Goal: Information Seeking & Learning: Find specific fact

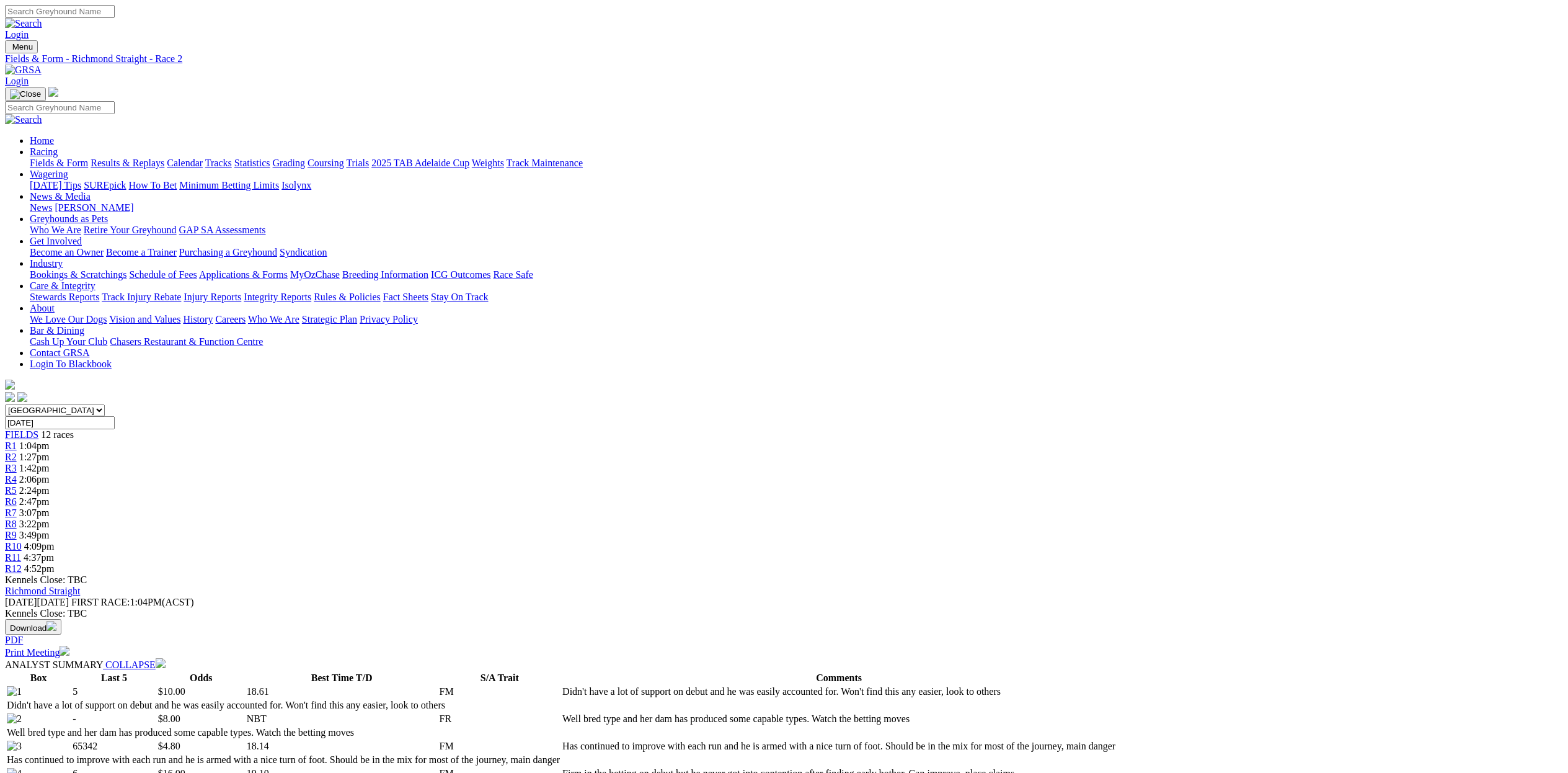
click at [105, 404] on select "South Australia New South Wales Northern Territory Queensland Tasmania Victoria…" at bounding box center [55, 410] width 100 height 12
select select "WA"
click at [105, 404] on select "South Australia New South Wales Northern Territory Queensland Tasmania Victoria…" at bounding box center [55, 410] width 100 height 12
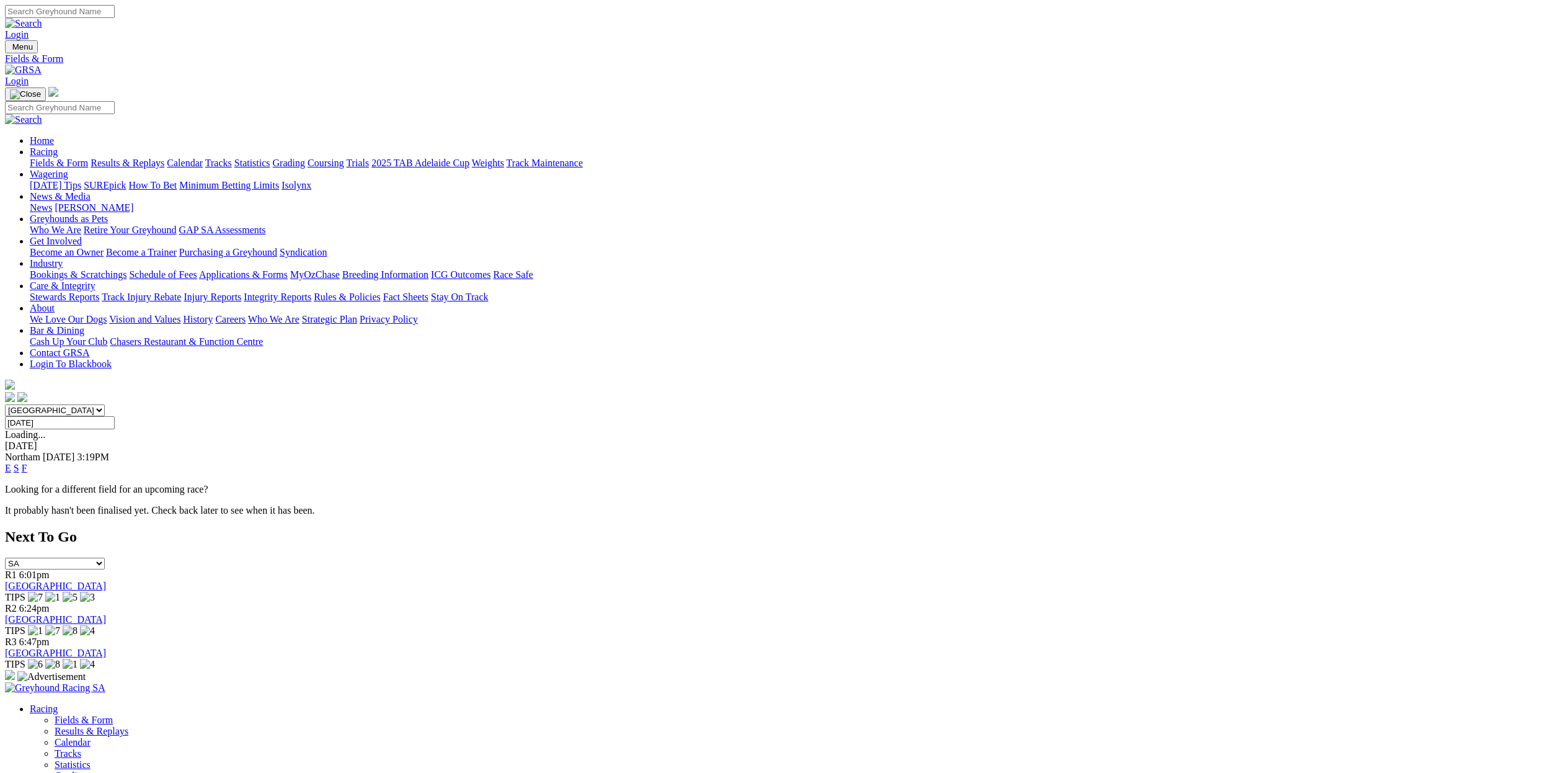
click at [11, 463] on link "E" at bounding box center [8, 468] width 6 height 10
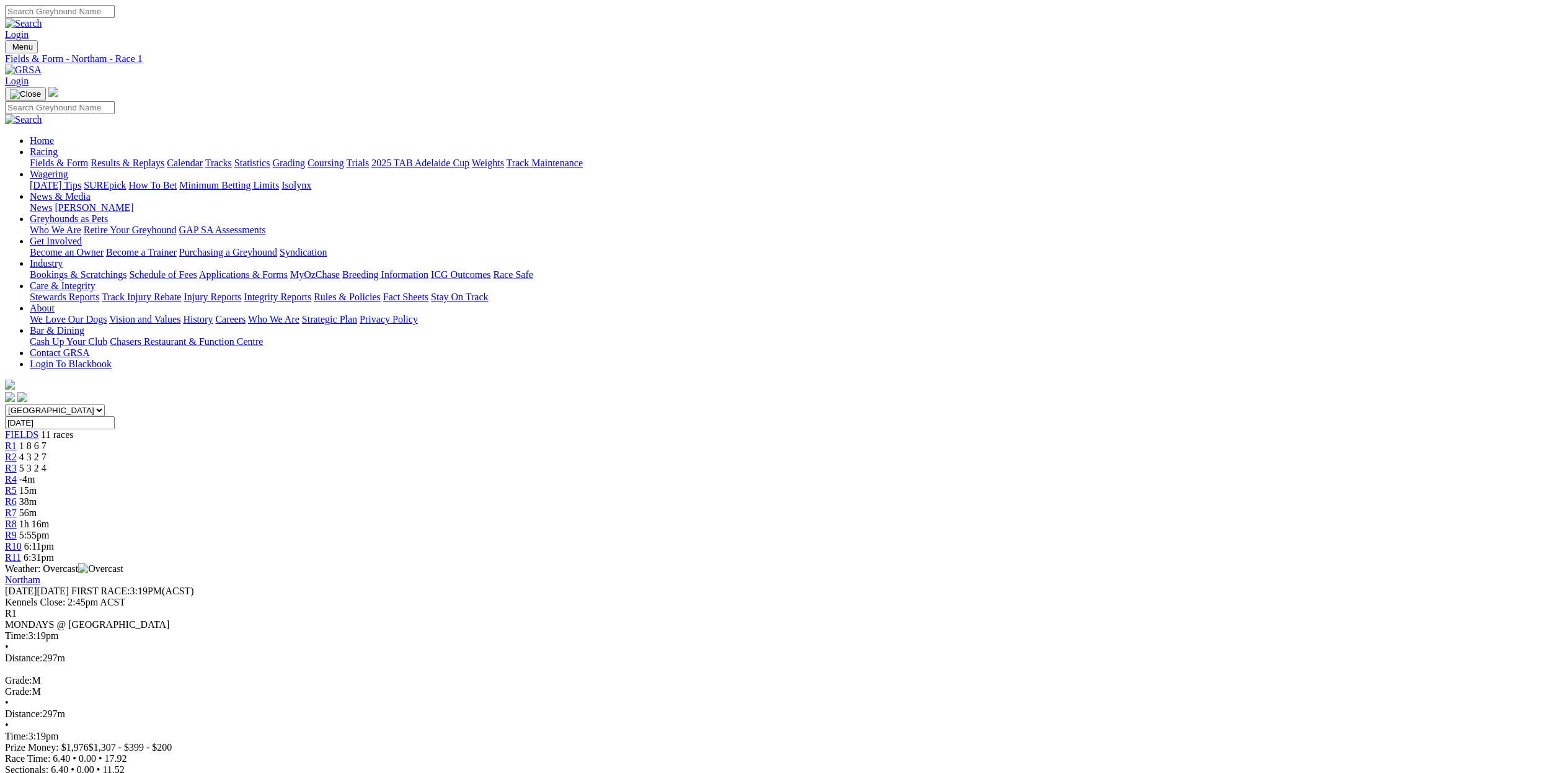
click at [17, 485] on link "R5" at bounding box center [10, 490] width 12 height 10
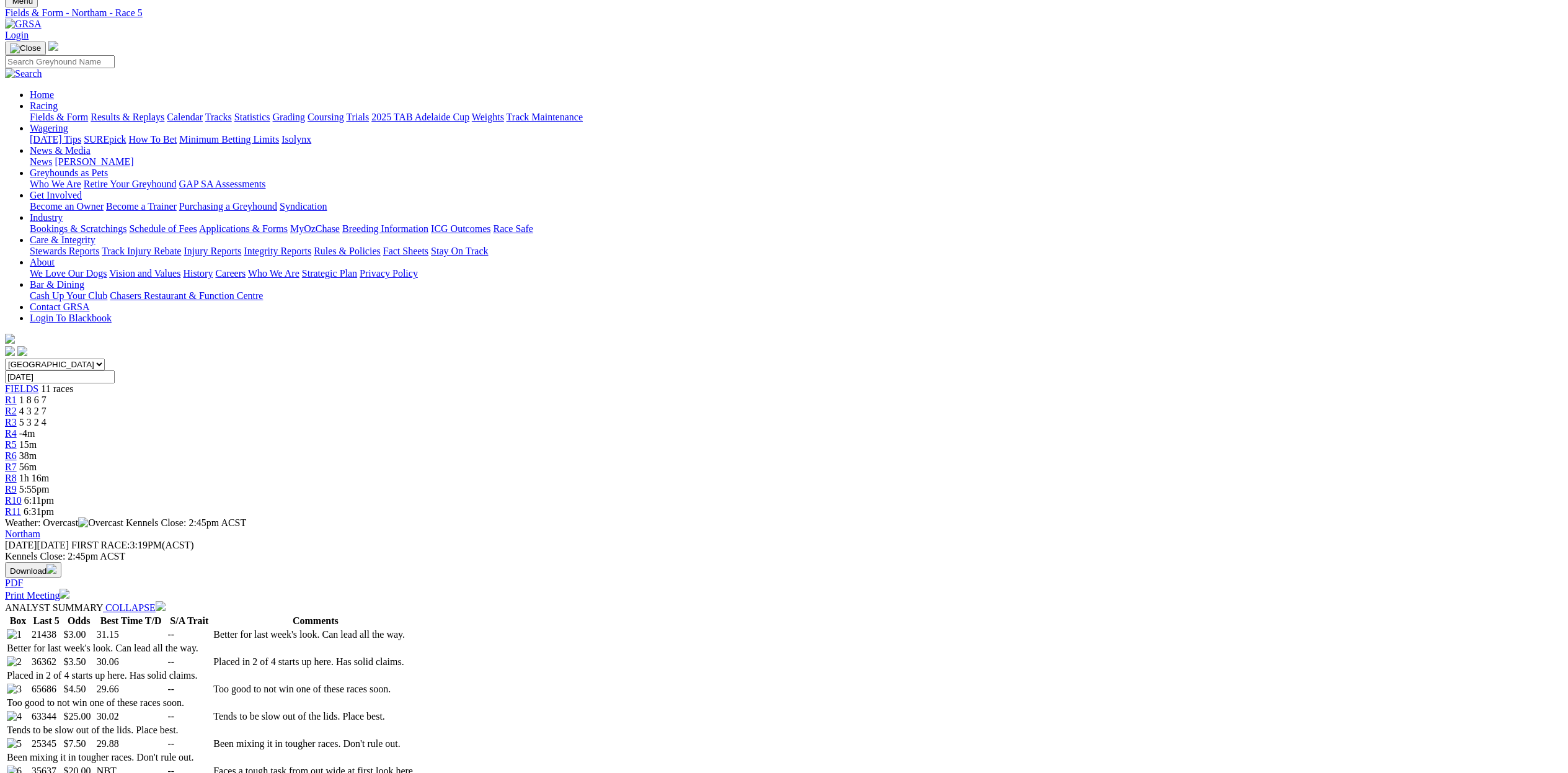
scroll to position [203, 0]
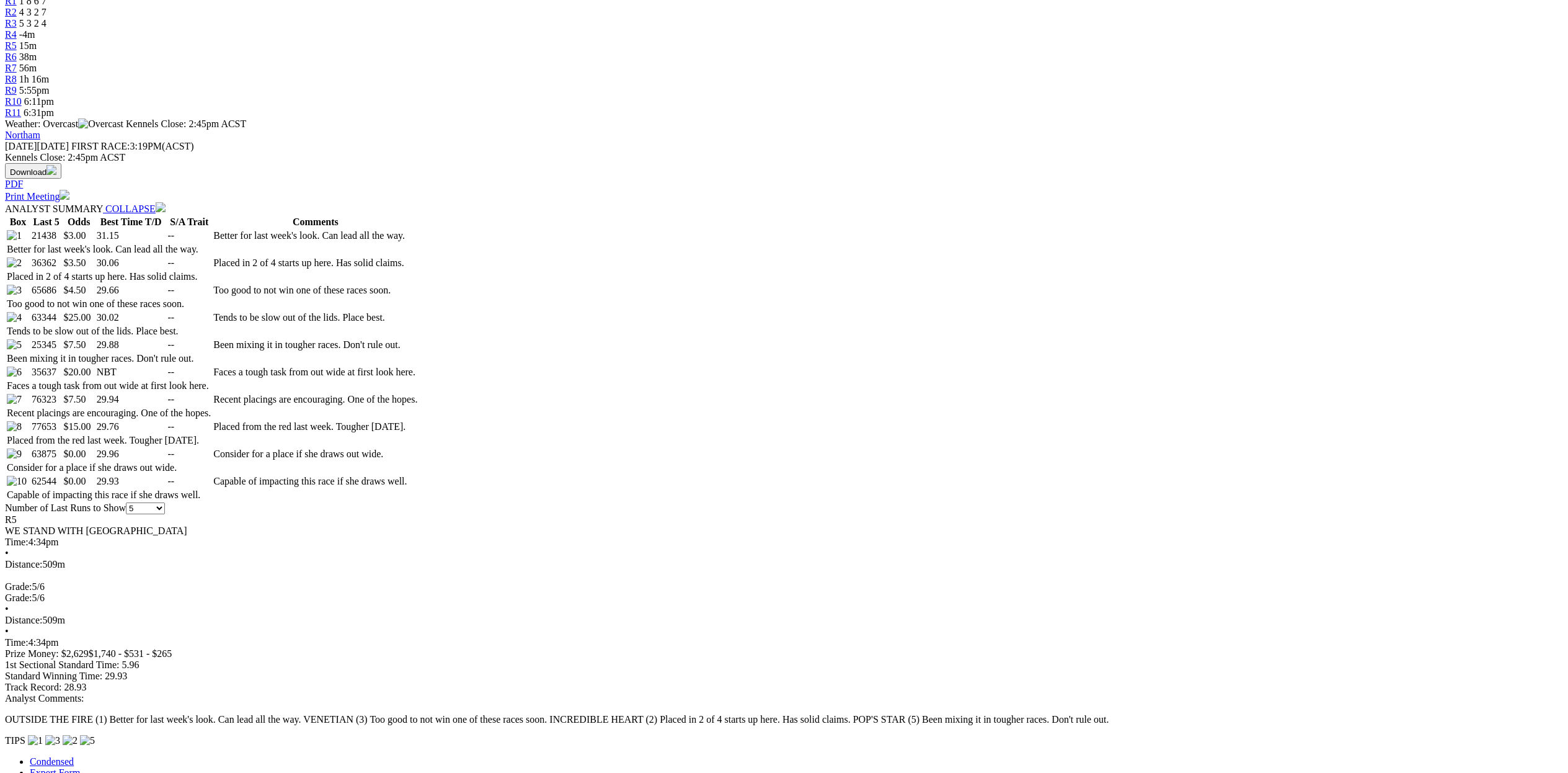
scroll to position [465, 0]
